Goal: Transaction & Acquisition: Book appointment/travel/reservation

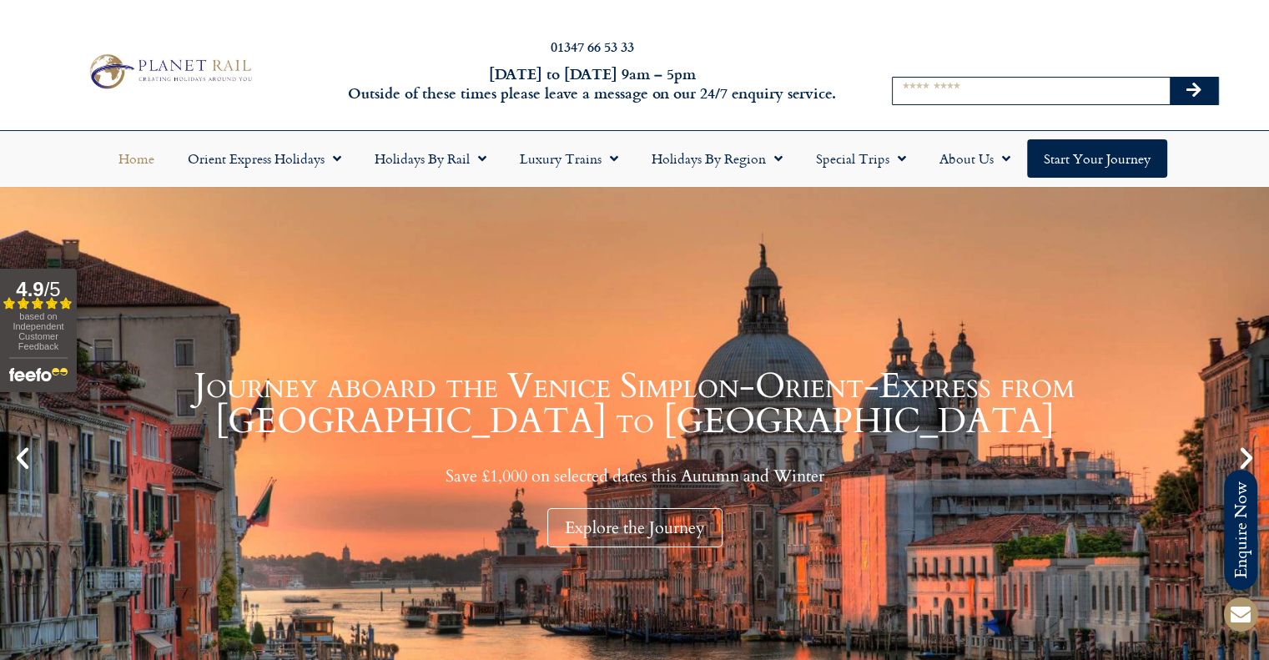
click at [934, 60] on div "Search" at bounding box center [1055, 72] width 419 height 118
click at [915, 86] on input "Search" at bounding box center [1031, 91] width 277 height 27
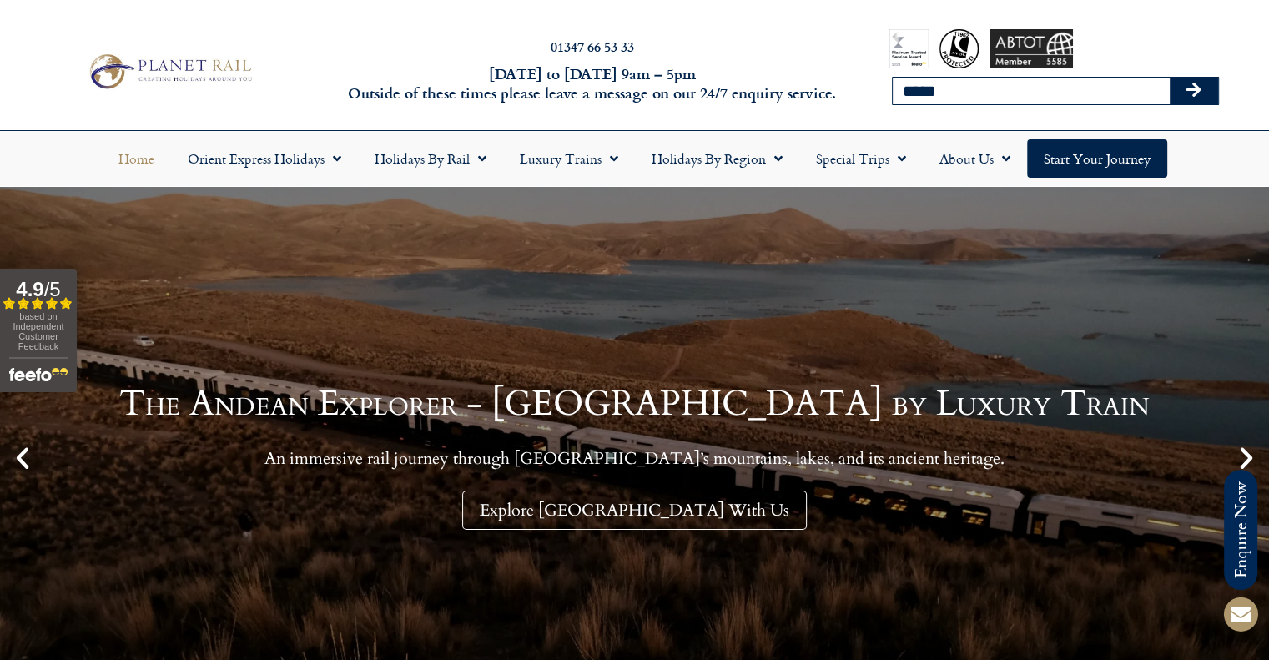
type input "*****"
click at [1170, 78] on button "Search" at bounding box center [1194, 91] width 48 height 27
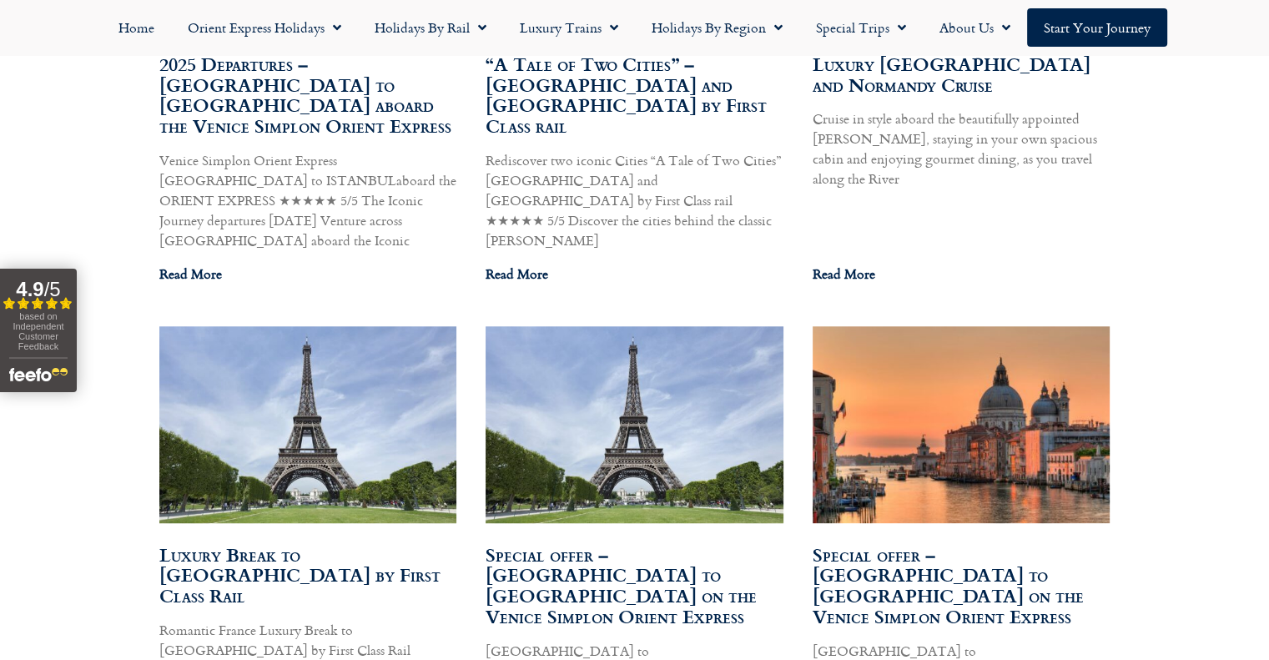
scroll to position [1752, 0]
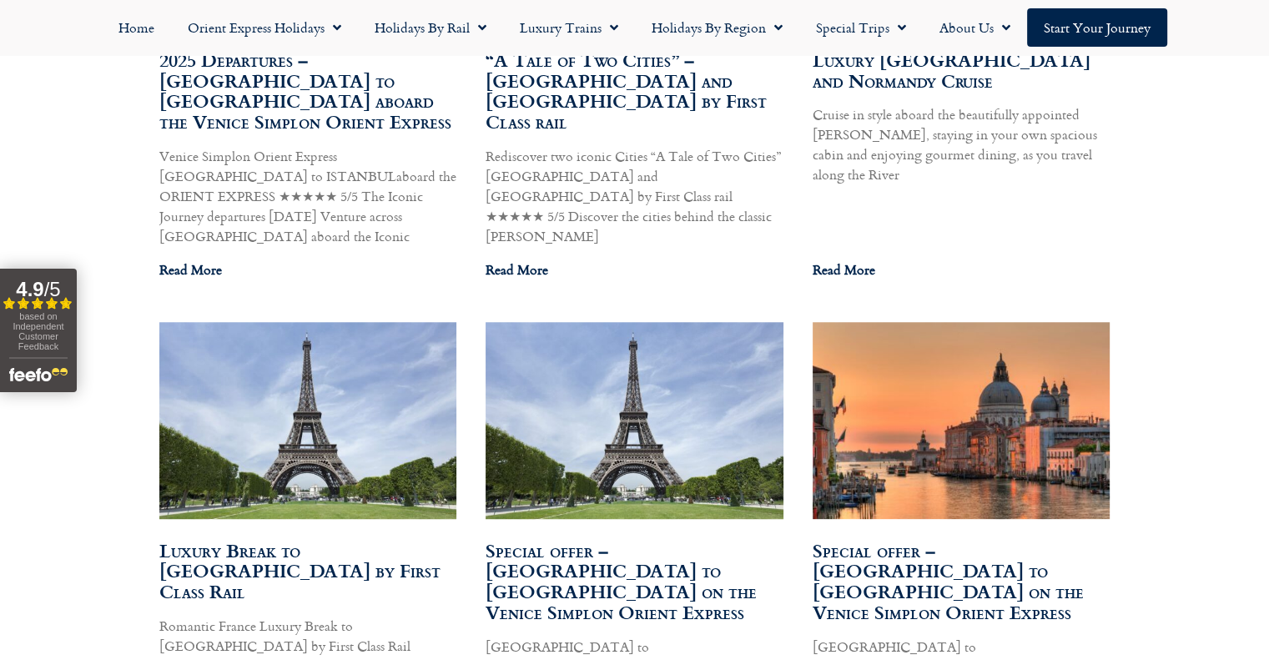
click at [295, 342] on img at bounding box center [307, 419] width 300 height 199
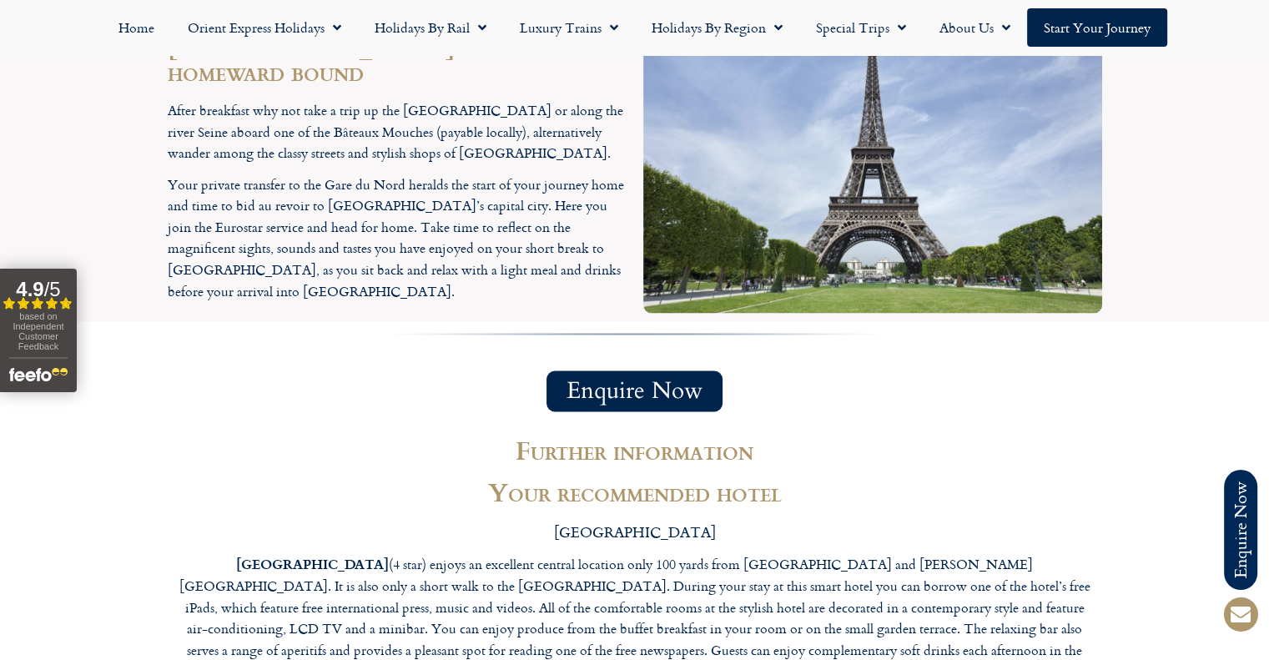
scroll to position [2920, 0]
